Goal: Information Seeking & Learning: Learn about a topic

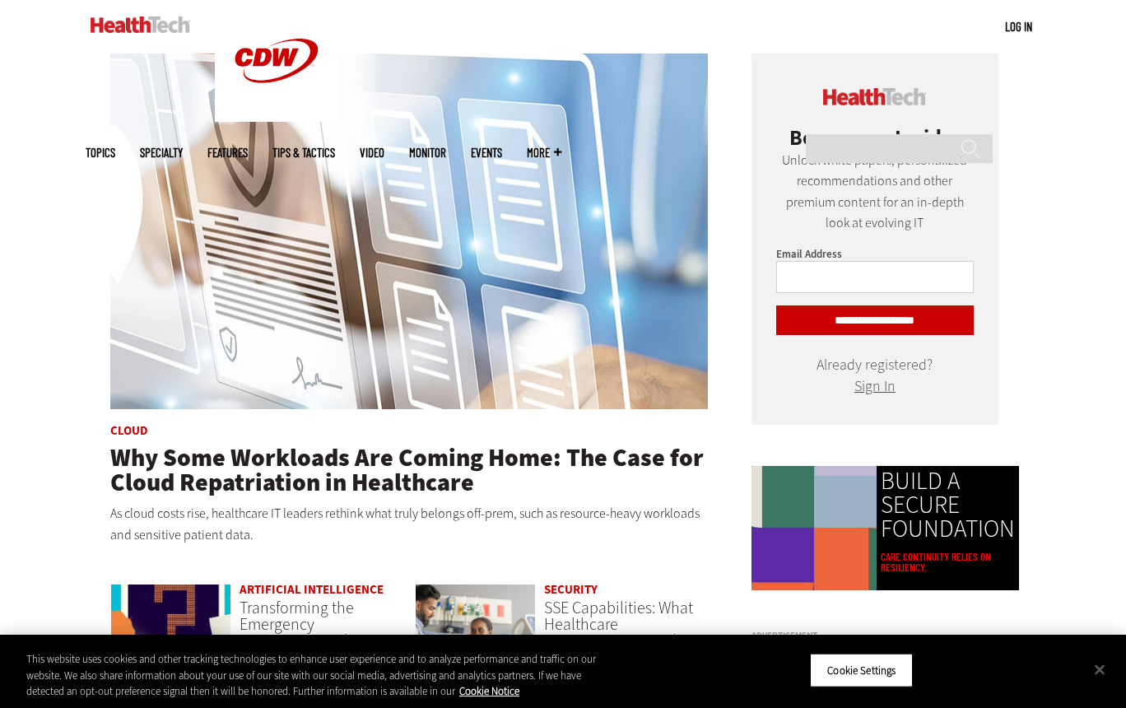
scroll to position [743, 0]
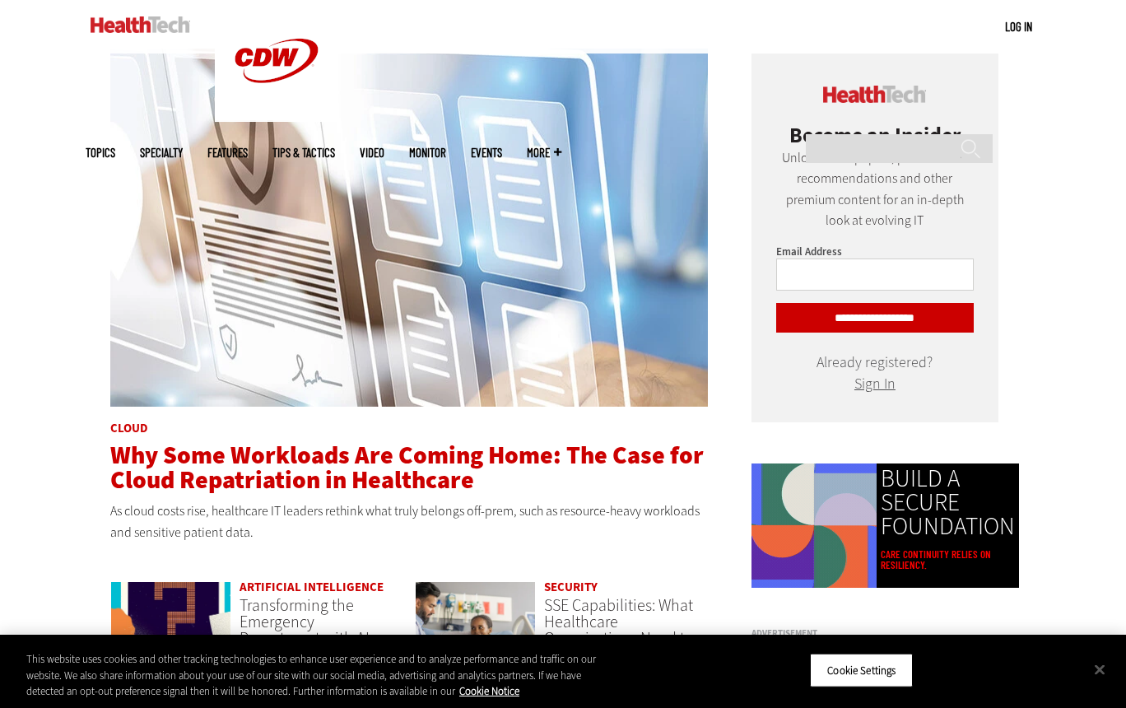
click at [497, 442] on span "Why Some Workloads Are Coming Home: The Case for Cloud Repatriation in Healthca…" at bounding box center [406, 468] width 593 height 58
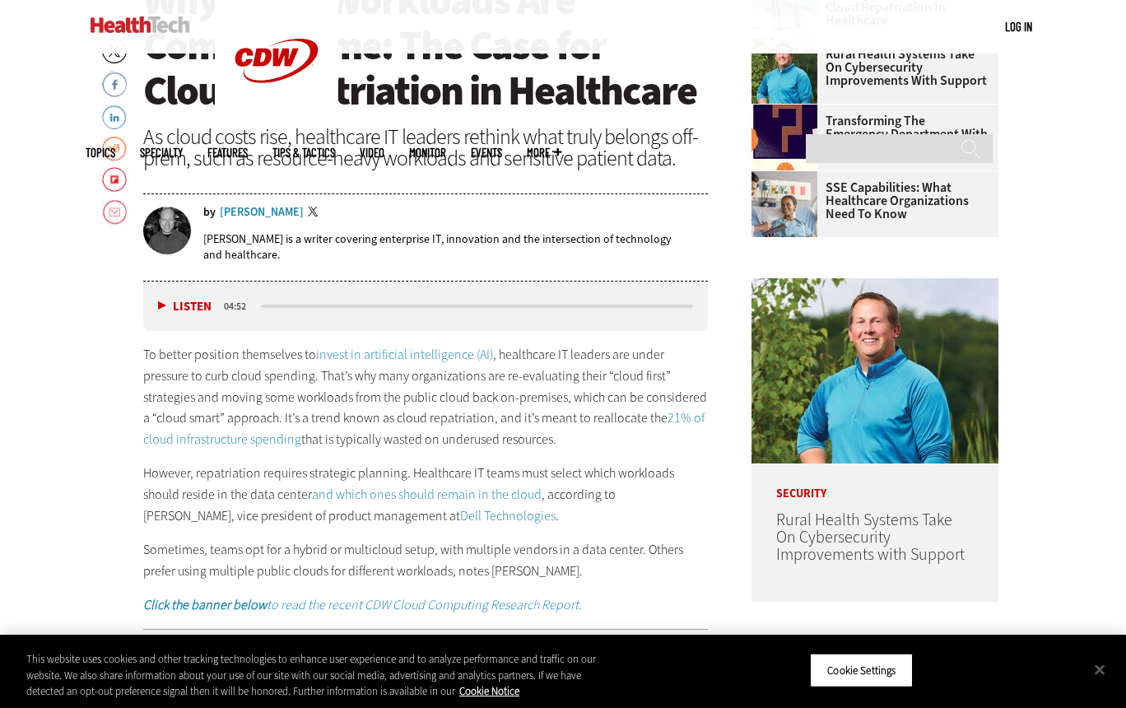
scroll to position [668, 0]
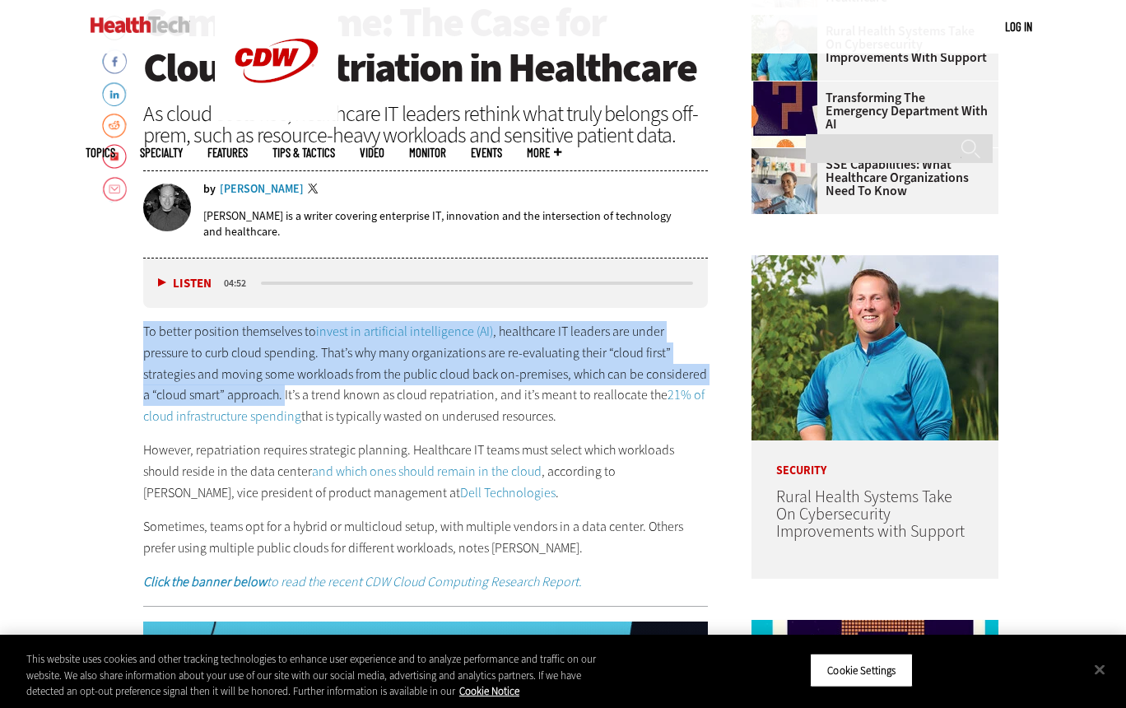
drag, startPoint x: 142, startPoint y: 327, endPoint x: 283, endPoint y: 390, distance: 154.3
copy p "To better position themselves to invest in artificial intelligence (AI) , healt…"
